Goal: Information Seeking & Learning: Find specific fact

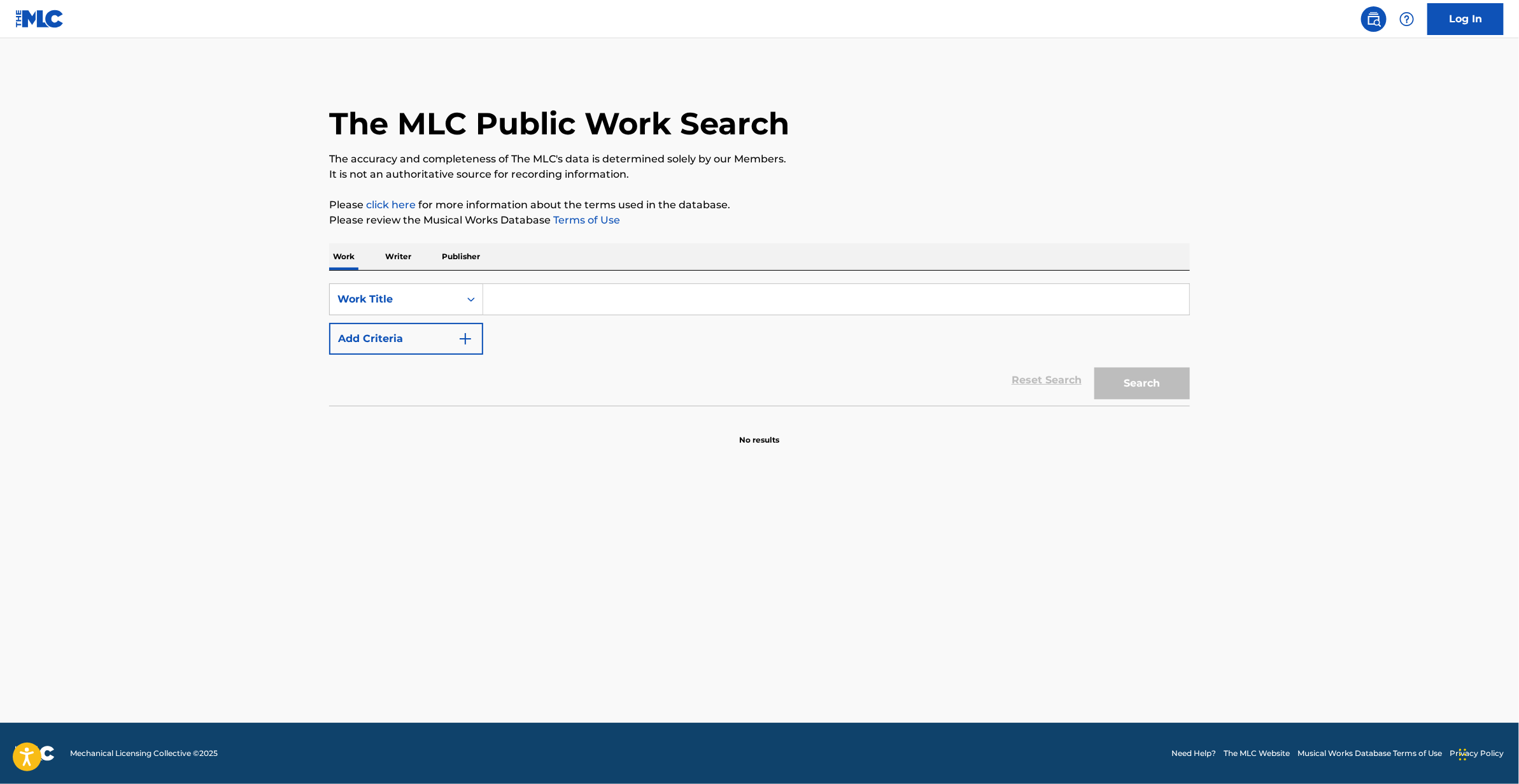
click at [687, 302] on input "Search Form" at bounding box center [836, 299] width 706 height 30
paste input "Le Temps De Faire Un Moove"
type input "Le Temps De Faire Un Moove"
click at [1142, 391] on button "Search" at bounding box center [1142, 383] width 95 height 32
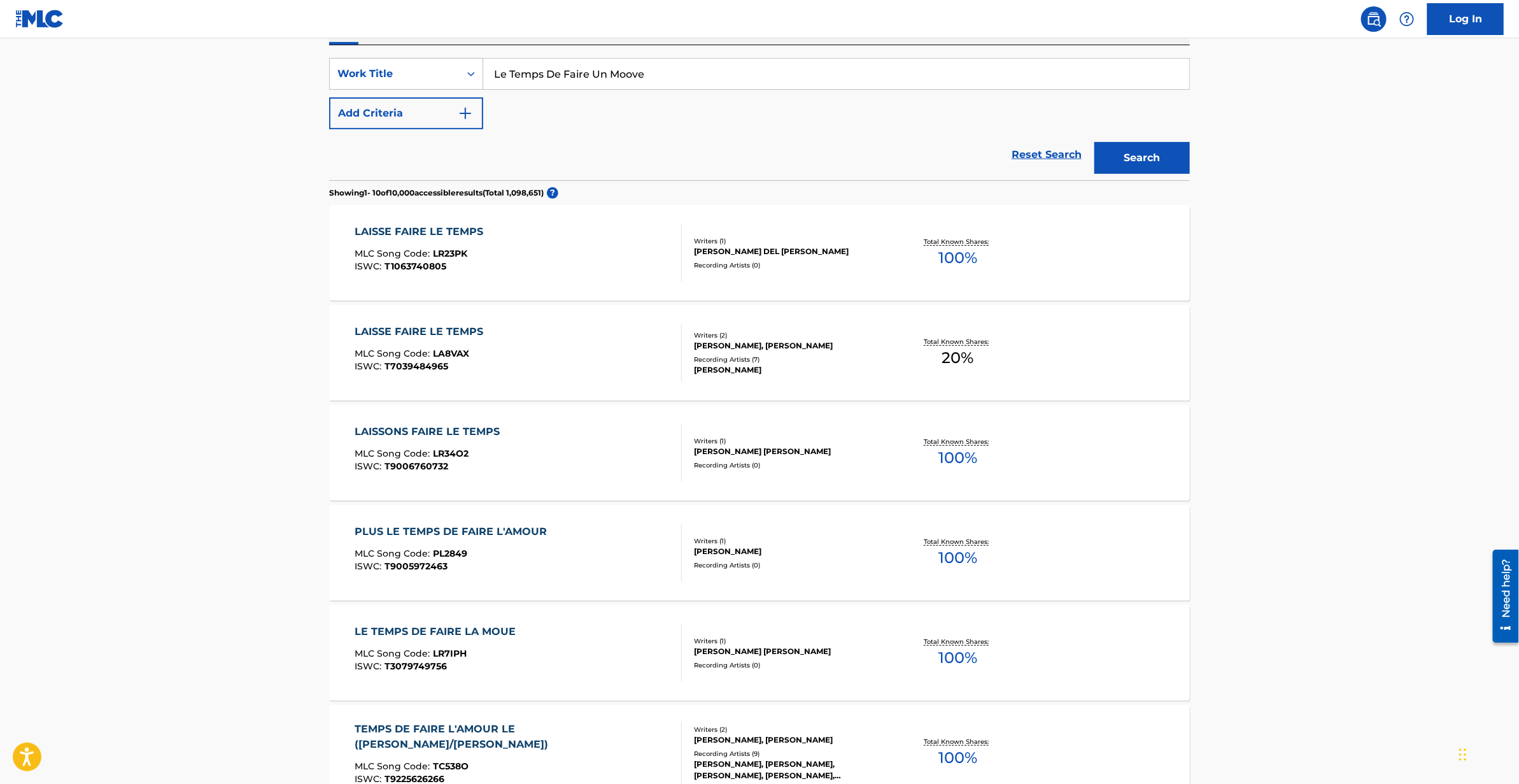
scroll to position [84, 0]
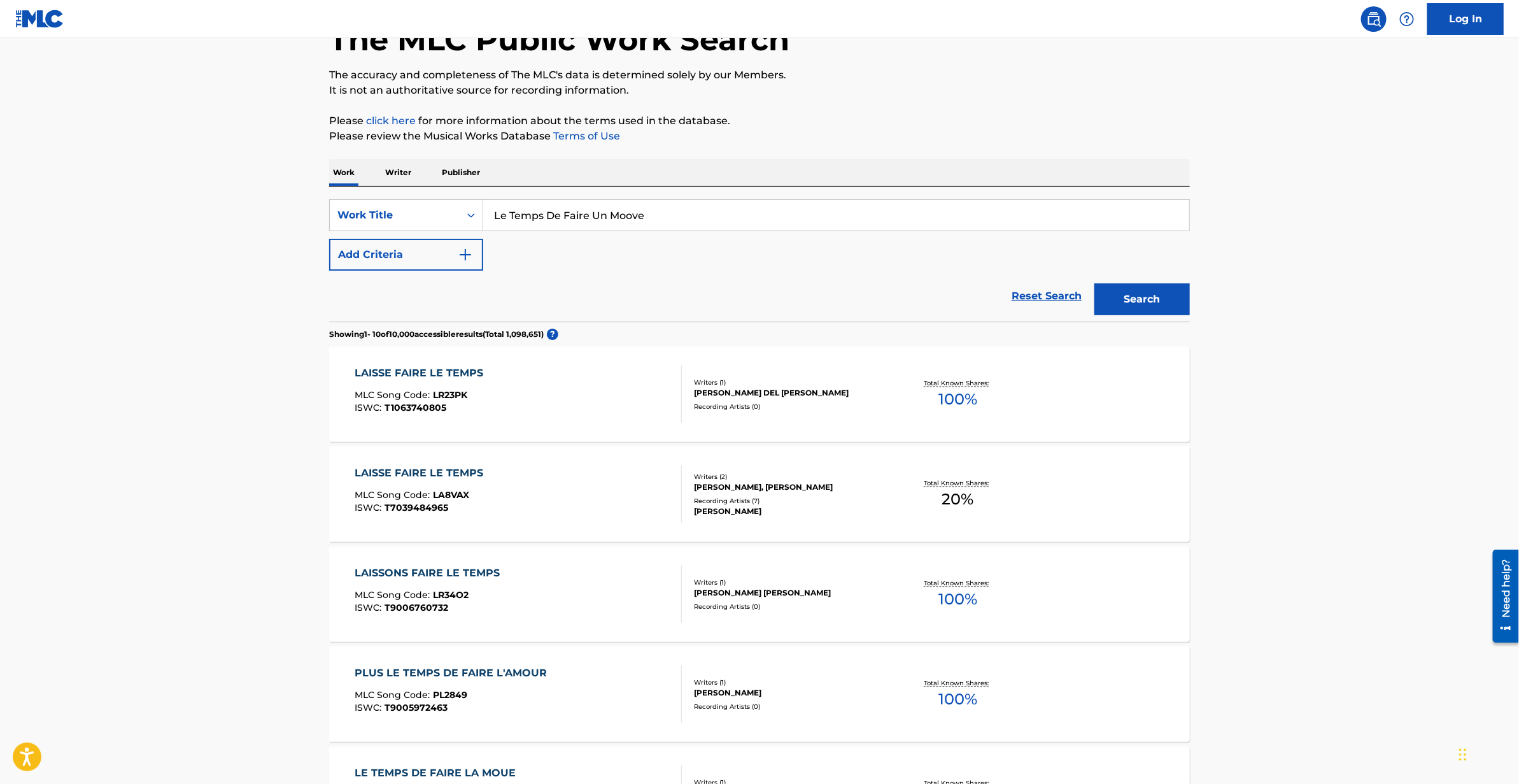
click at [393, 258] on button "Add Criteria" at bounding box center [406, 254] width 154 height 32
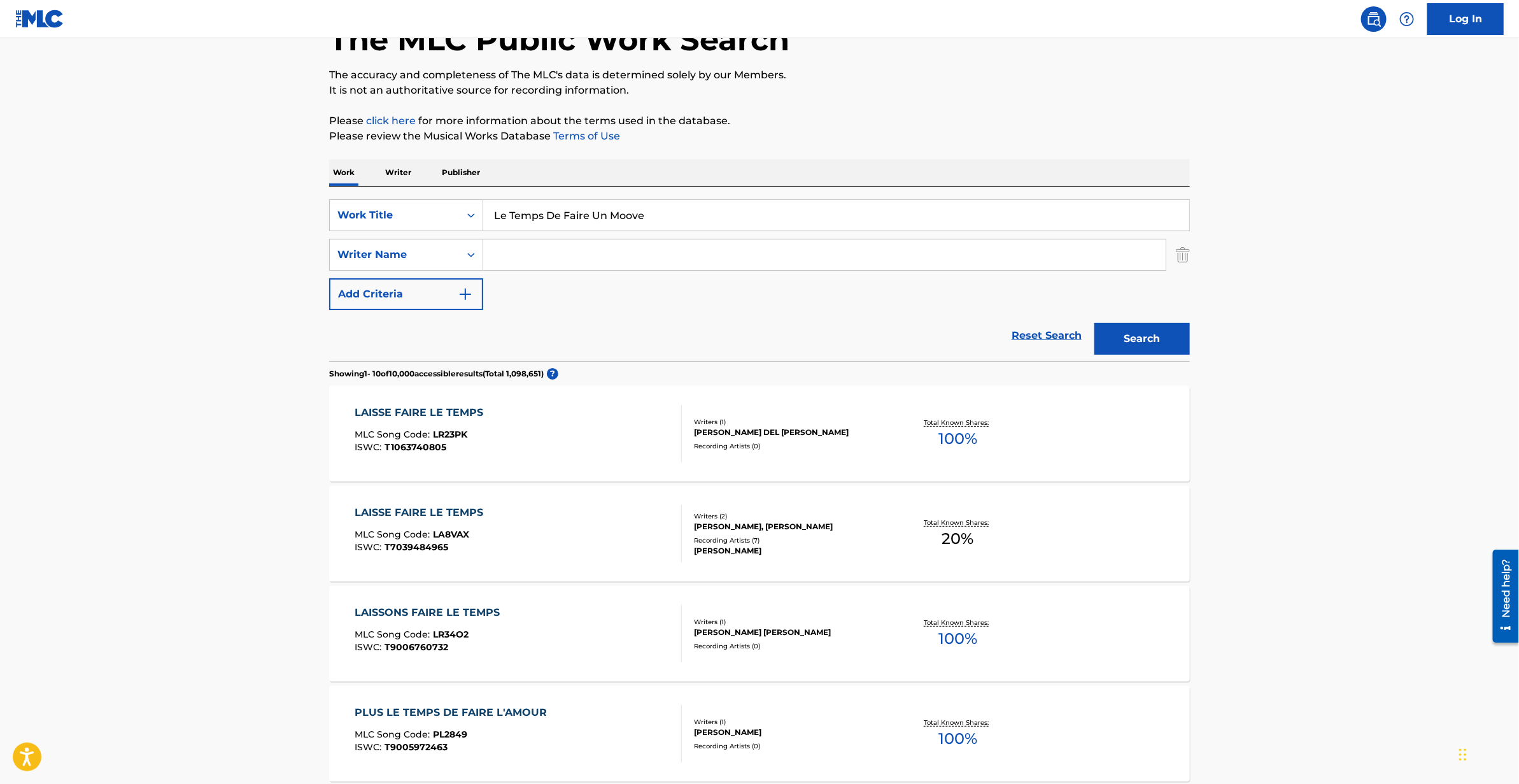
click at [576, 260] on input "Search Form" at bounding box center [825, 254] width 683 height 30
click at [1095, 323] on button "Search" at bounding box center [1142, 338] width 95 height 32
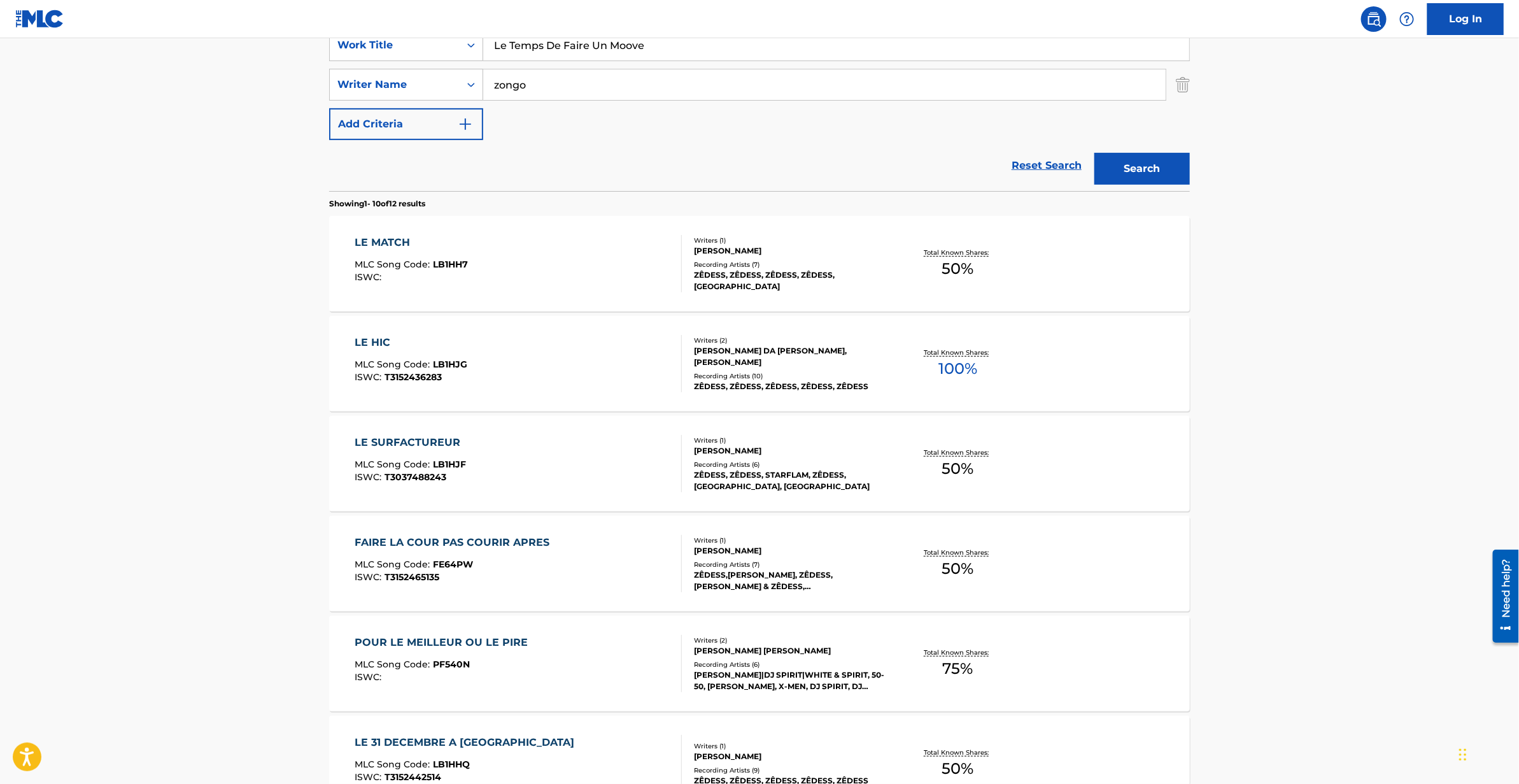
scroll to position [260, 0]
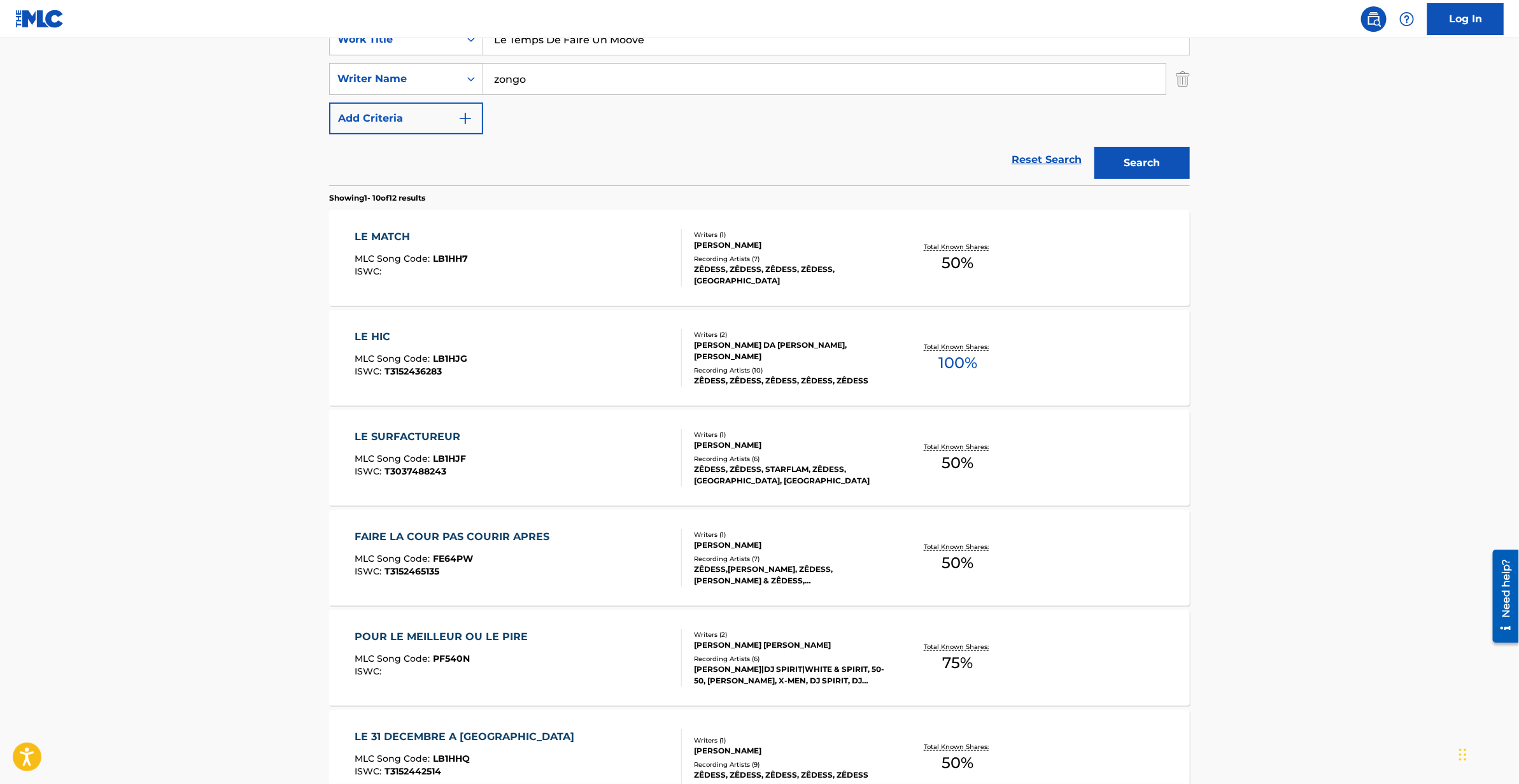
click at [499, 85] on input "zongo" at bounding box center [825, 79] width 683 height 30
type input "[PERSON_NAME]"
click at [1095, 147] on button "Search" at bounding box center [1142, 162] width 95 height 32
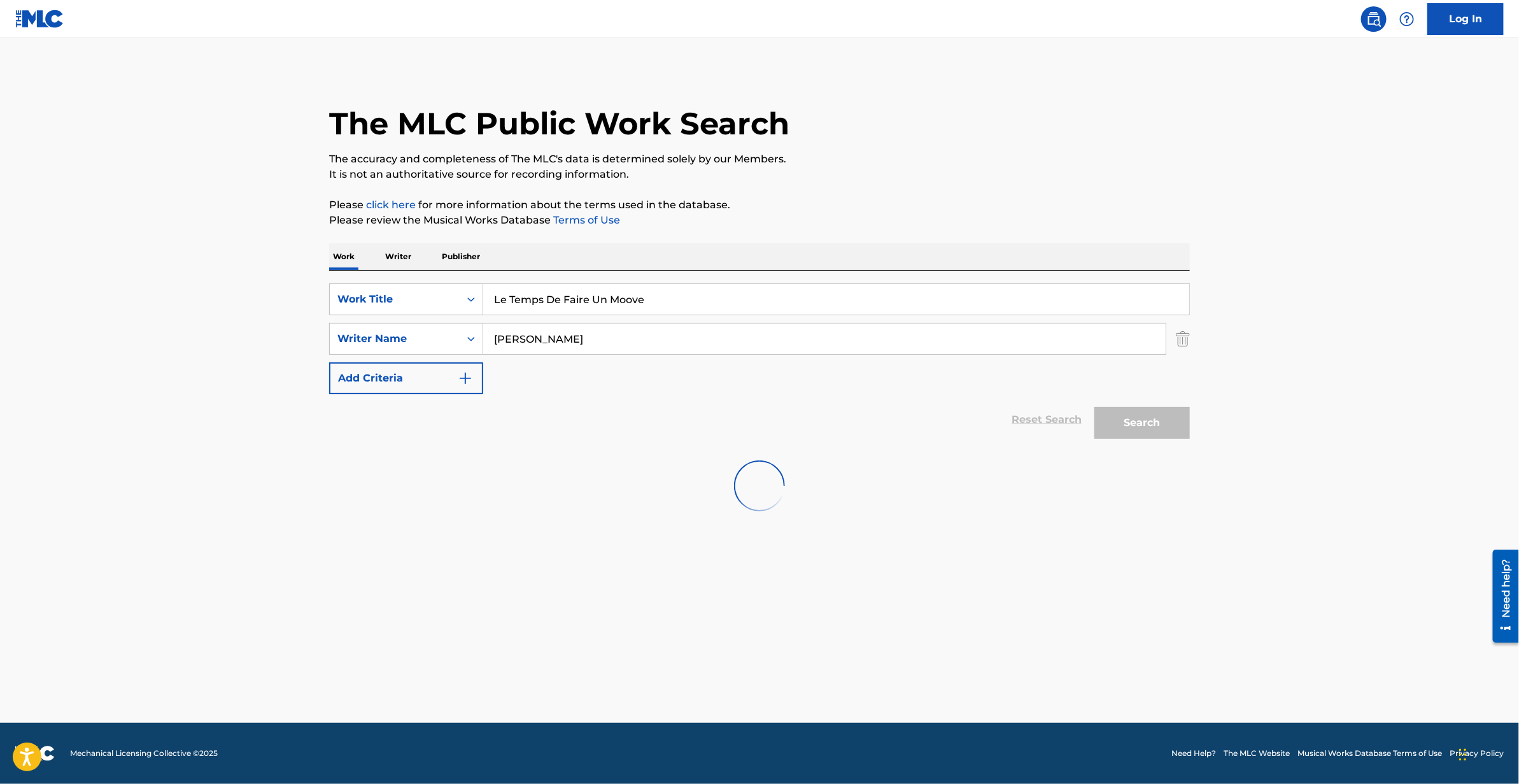
scroll to position [0, 0]
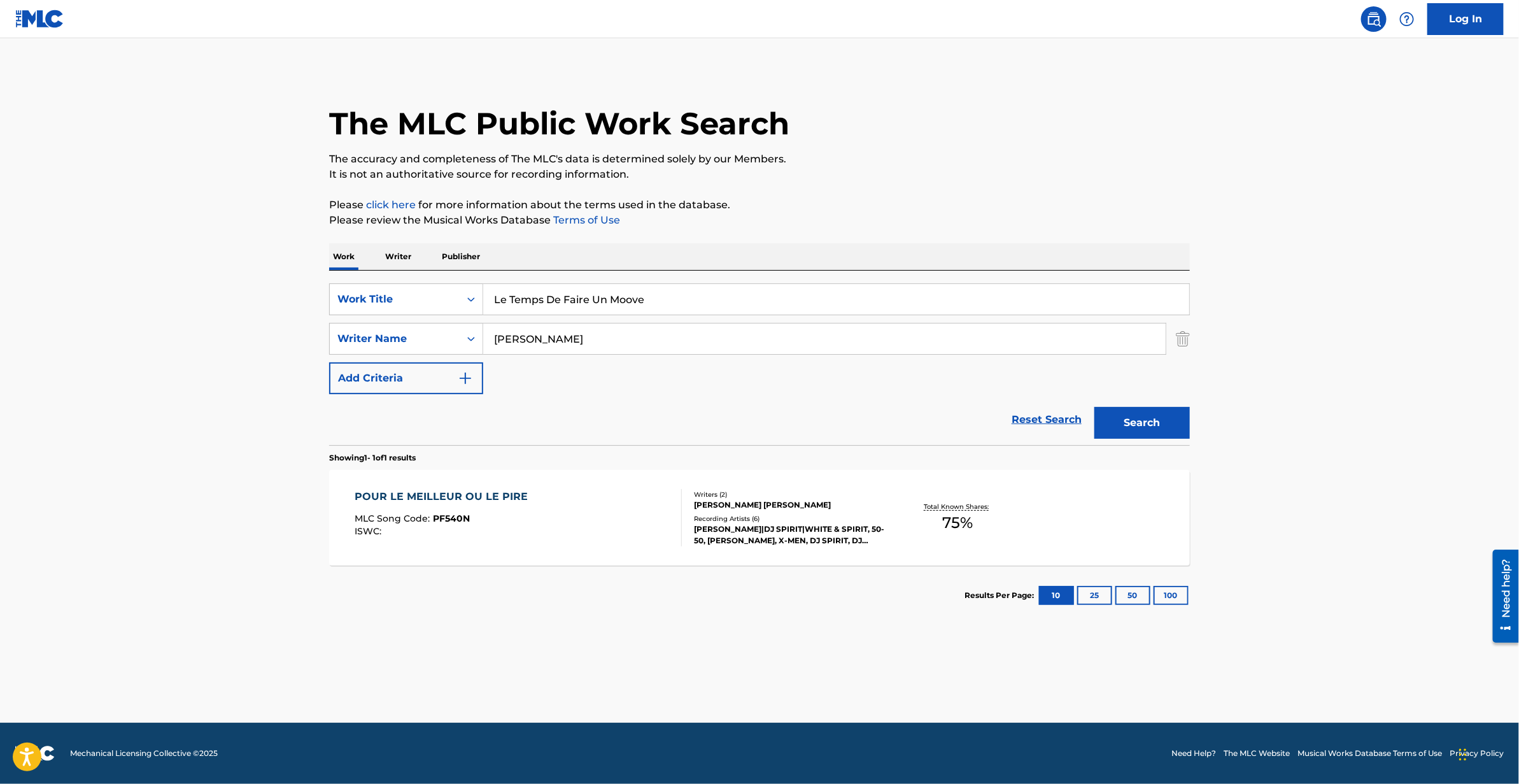
click at [461, 495] on div "POUR LE MEILLEUR OU LE PIRE" at bounding box center [445, 496] width 180 height 15
